Goal: Check status: Check status

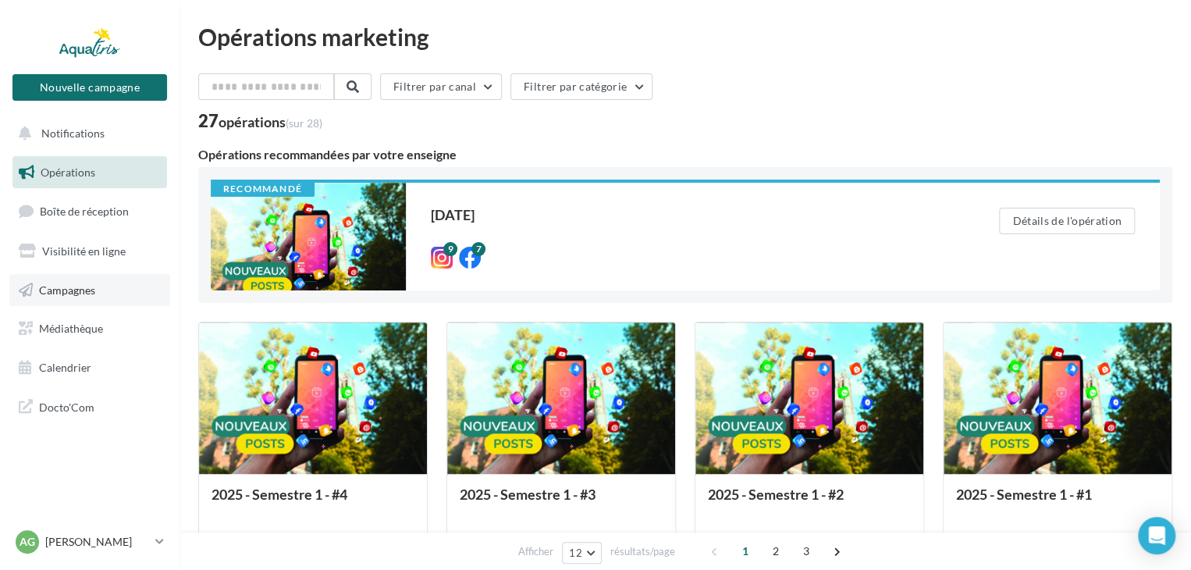
click at [56, 290] on span "Campagnes" at bounding box center [67, 289] width 56 height 13
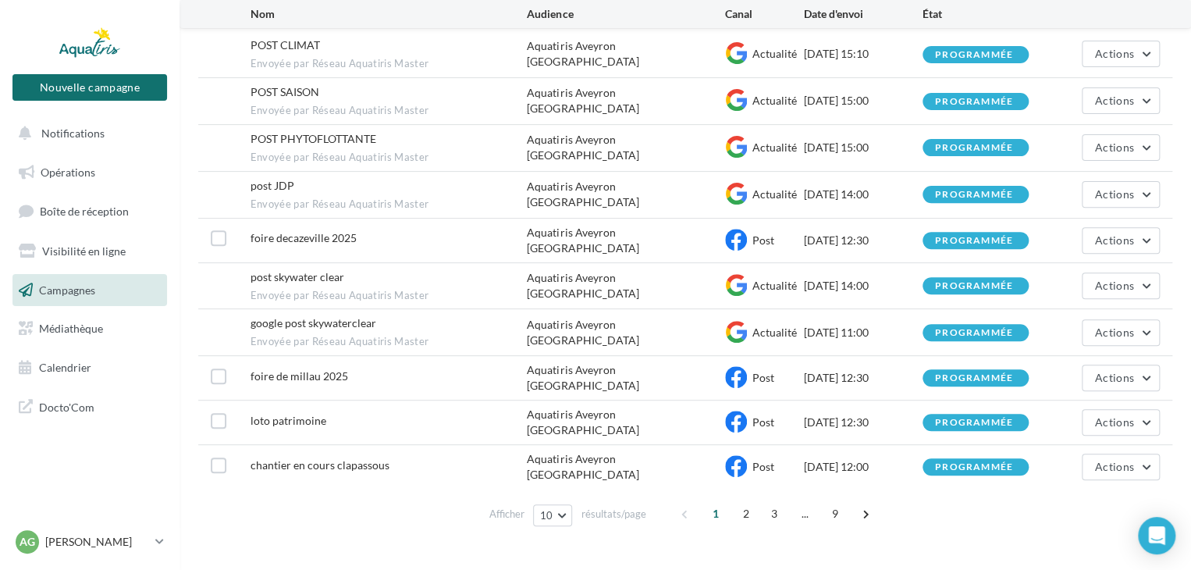
scroll to position [181, 0]
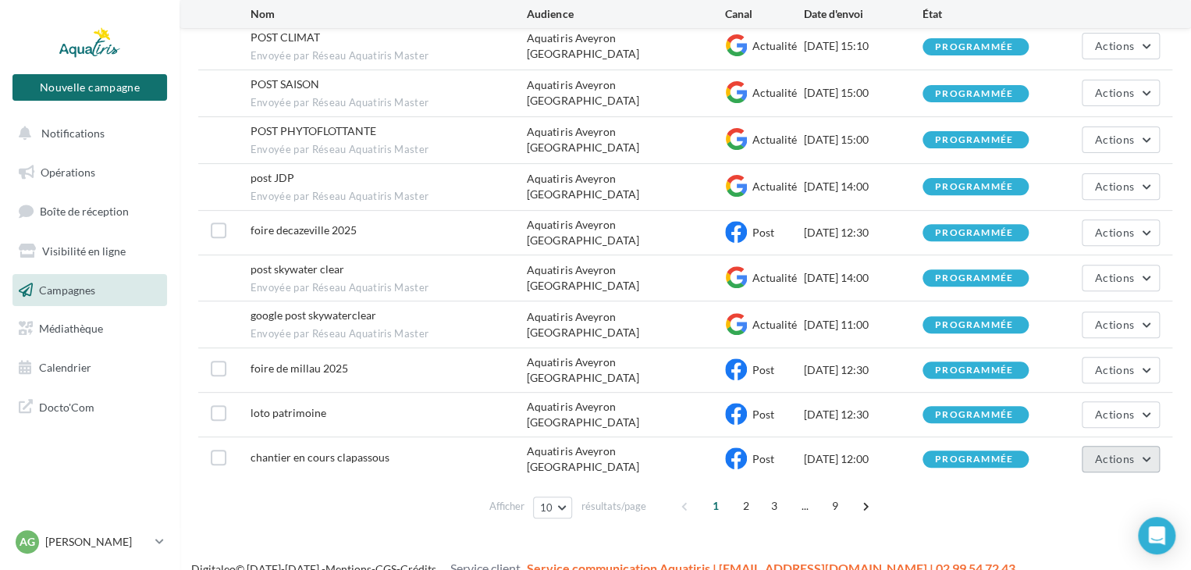
click at [1102, 452] on span "Actions" at bounding box center [1114, 458] width 39 height 13
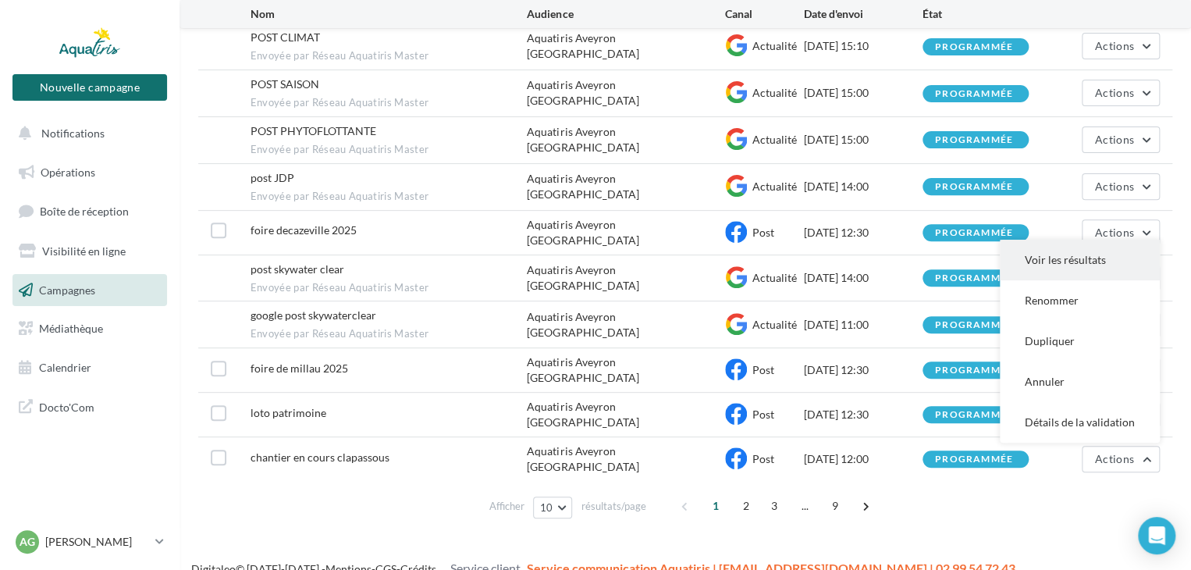
click at [1054, 246] on button "Voir les résultats" at bounding box center [1080, 260] width 160 height 41
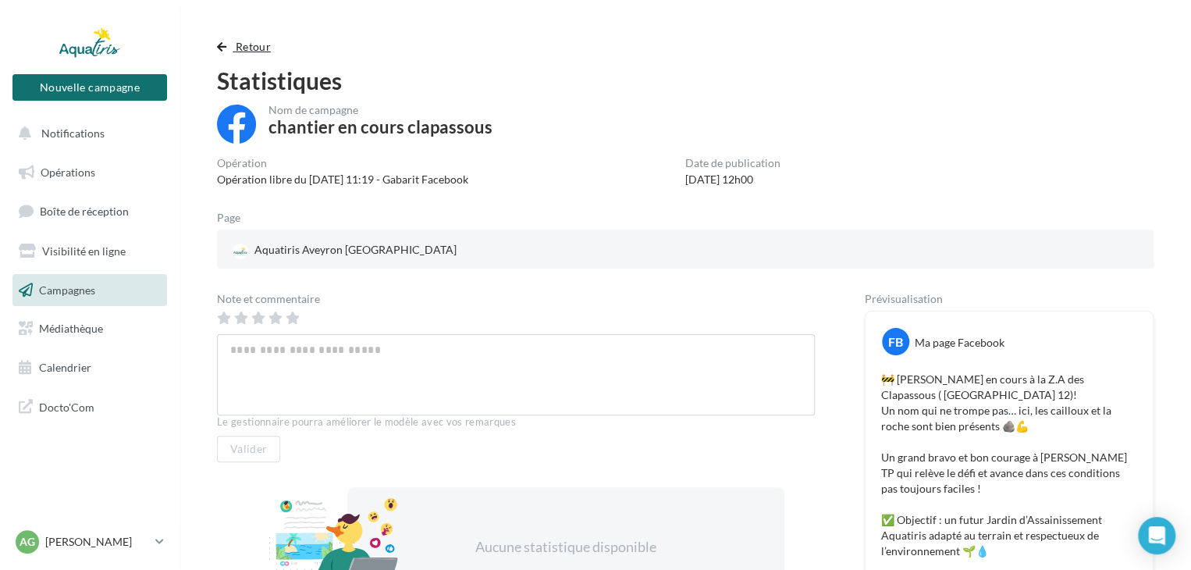
click at [230, 48] on button "Retour" at bounding box center [247, 46] width 60 height 19
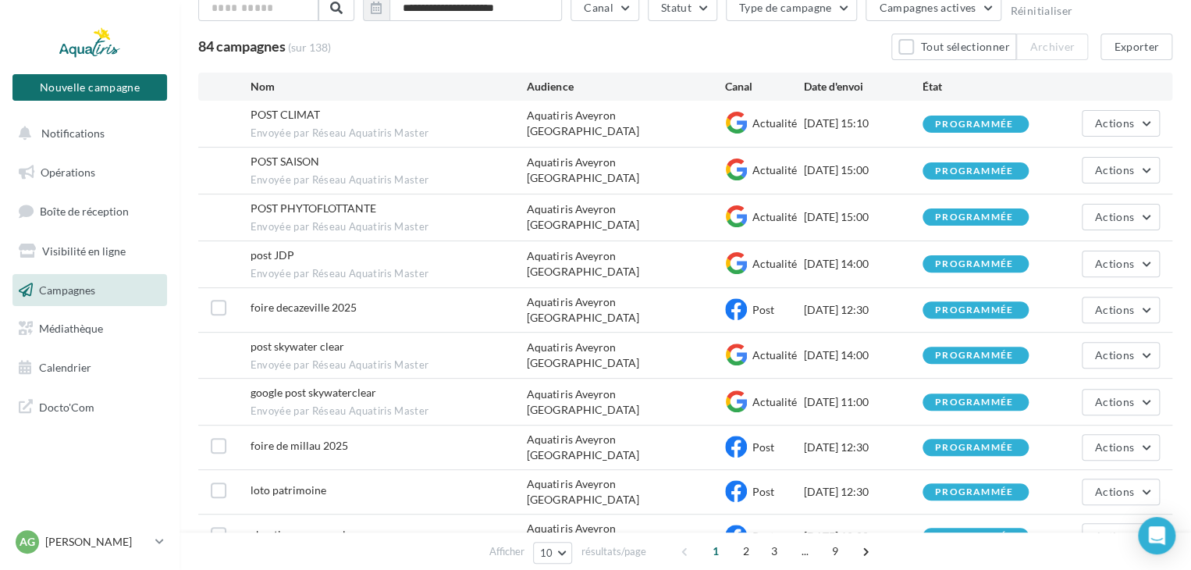
scroll to position [181, 0]
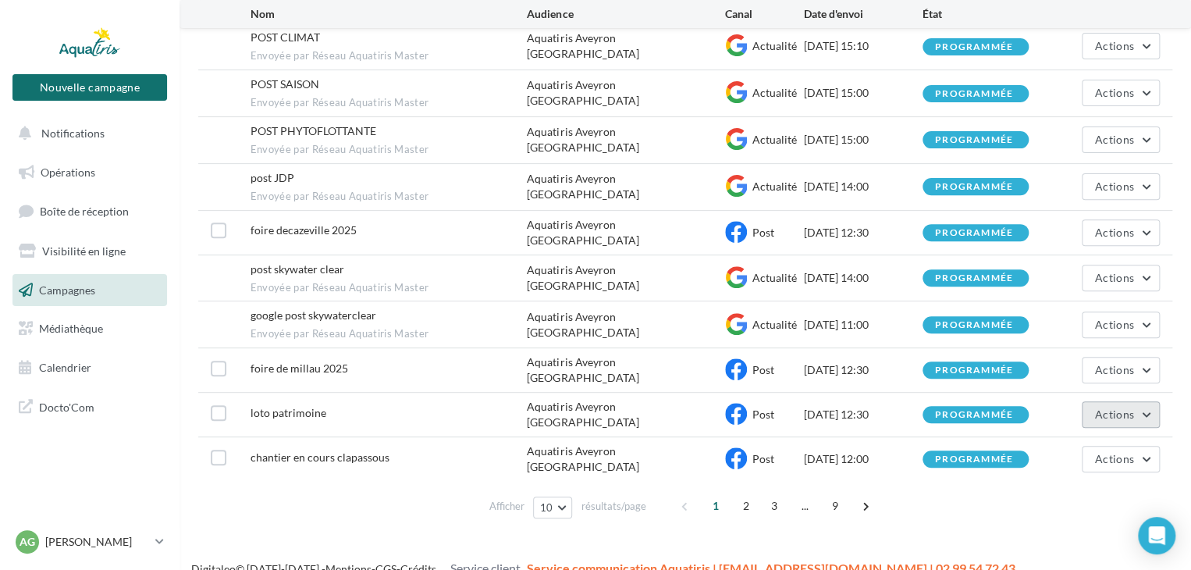
click at [1134, 404] on button "Actions" at bounding box center [1121, 414] width 78 height 27
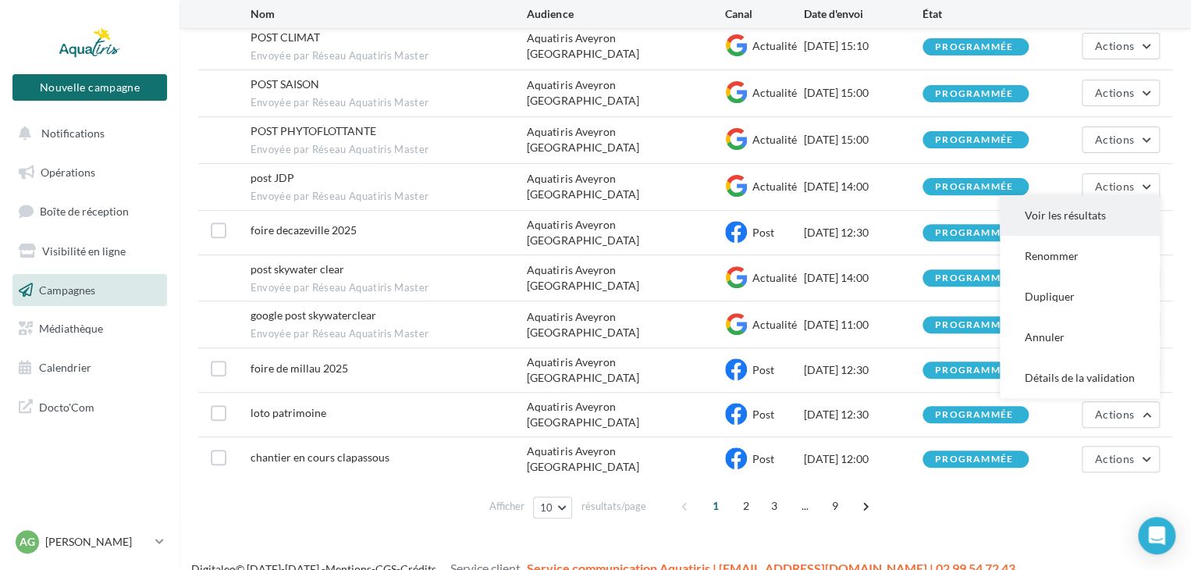
click at [1044, 202] on button "Voir les résultats" at bounding box center [1080, 215] width 160 height 41
